Goal: Check status: Check status

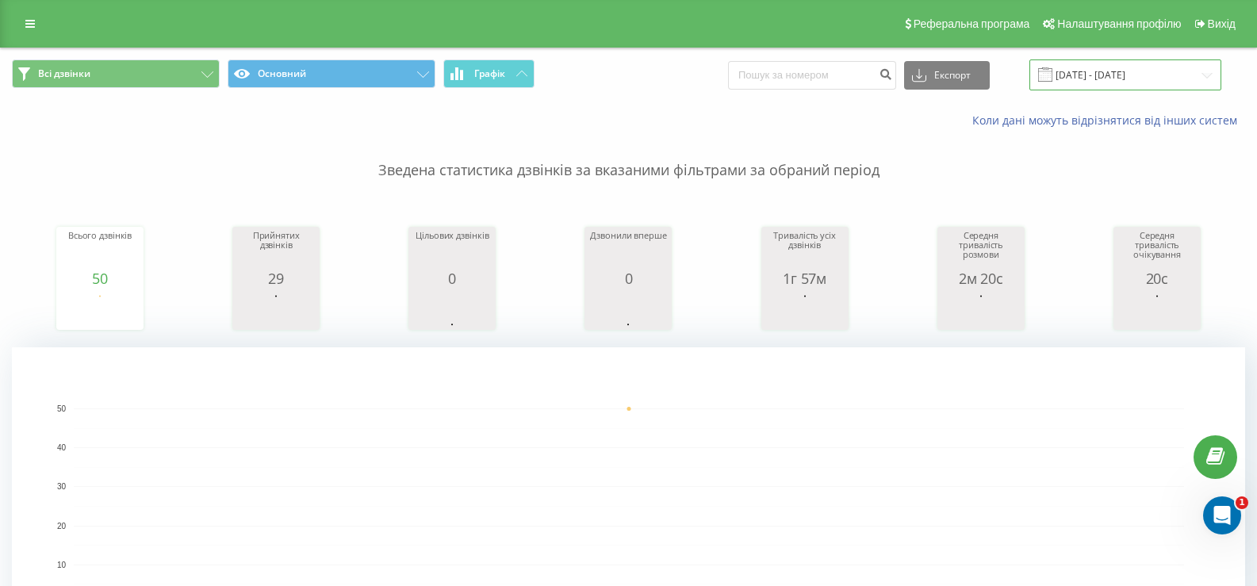
click at [1085, 75] on input "[DATE] - [DATE]" at bounding box center [1126, 74] width 192 height 31
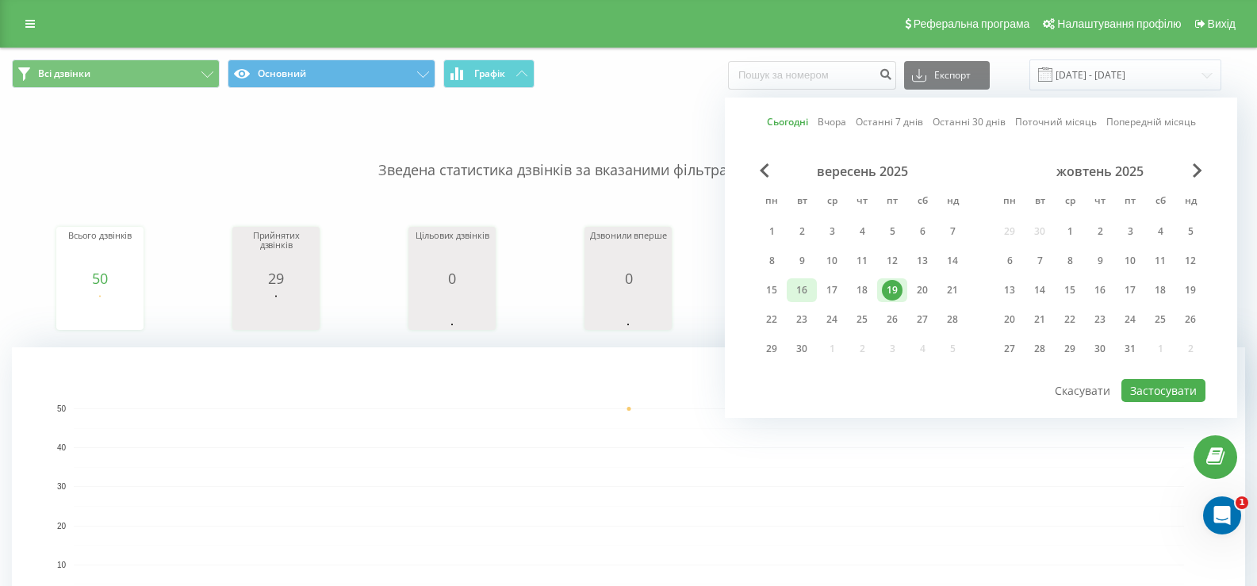
drag, startPoint x: 769, startPoint y: 294, endPoint x: 789, endPoint y: 296, distance: 19.1
click at [771, 293] on div "15" at bounding box center [772, 290] width 21 height 21
click at [888, 291] on div "19" at bounding box center [892, 290] width 21 height 21
click at [1154, 386] on button "Застосувати" at bounding box center [1164, 390] width 84 height 23
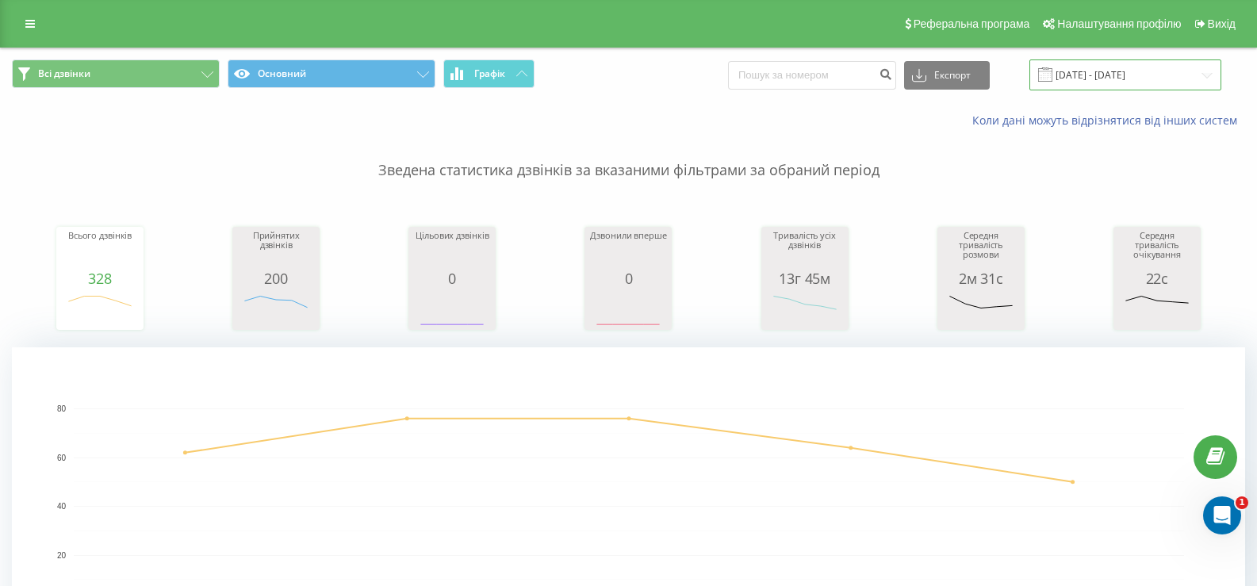
click at [1086, 76] on input "15.09.2025 - 19.09.2025" at bounding box center [1126, 74] width 192 height 31
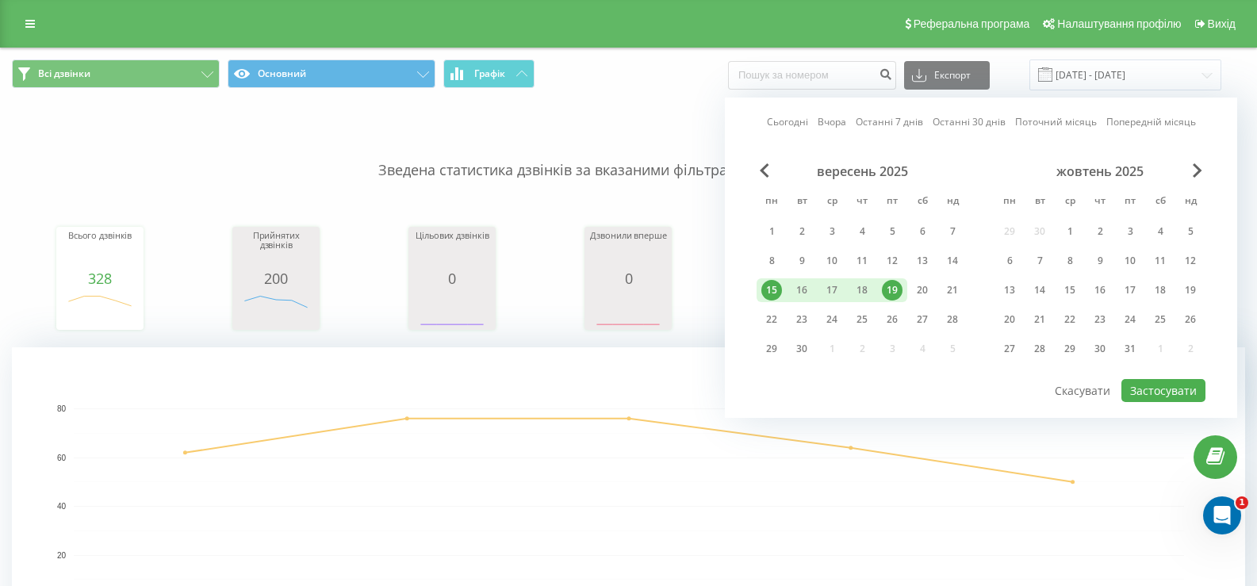
click at [896, 285] on div "19" at bounding box center [892, 290] width 21 height 21
click at [1168, 397] on button "Застосувати" at bounding box center [1164, 390] width 84 height 23
type input "[DATE] - [DATE]"
